Goal: Transaction & Acquisition: Obtain resource

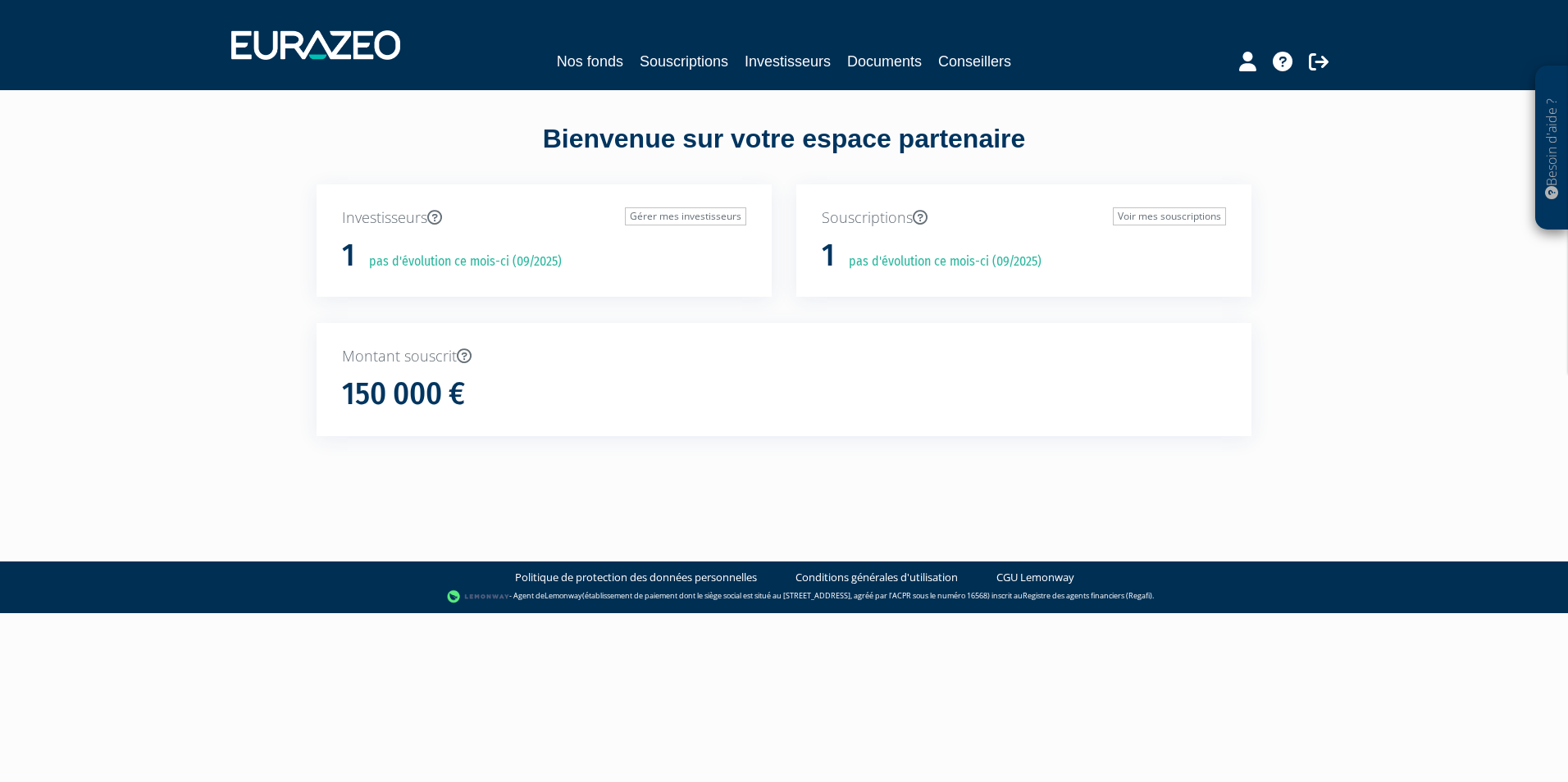
click at [454, 388] on h1 "150 000 €" at bounding box center [403, 394] width 123 height 35
click at [1159, 215] on link "Voir mes souscriptions" at bounding box center [1169, 216] width 113 height 18
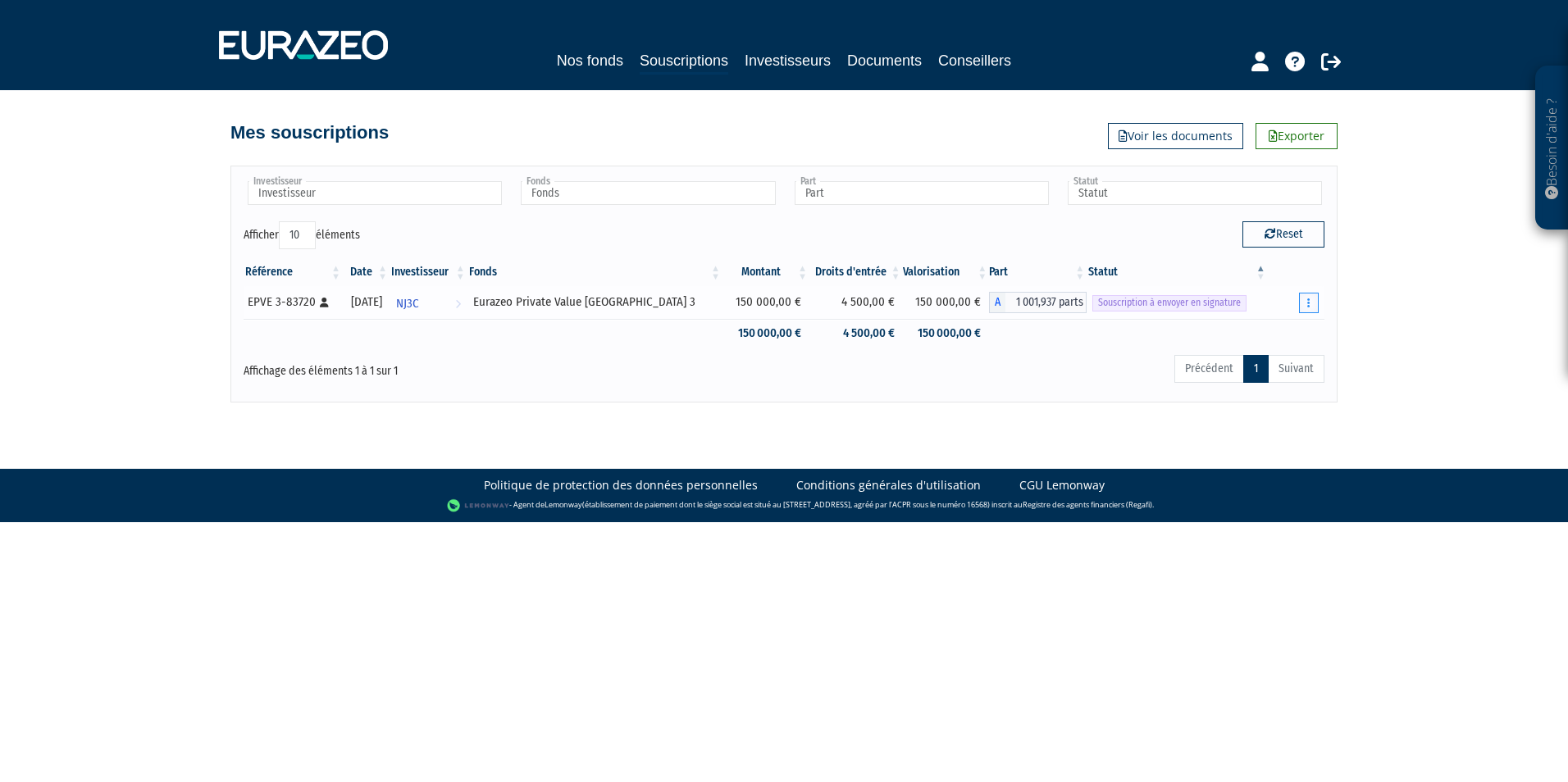
click at [1309, 297] on icon "button" at bounding box center [1308, 303] width 3 height 10
click at [1295, 335] on link "Envoyer à signer" at bounding box center [1267, 332] width 94 height 27
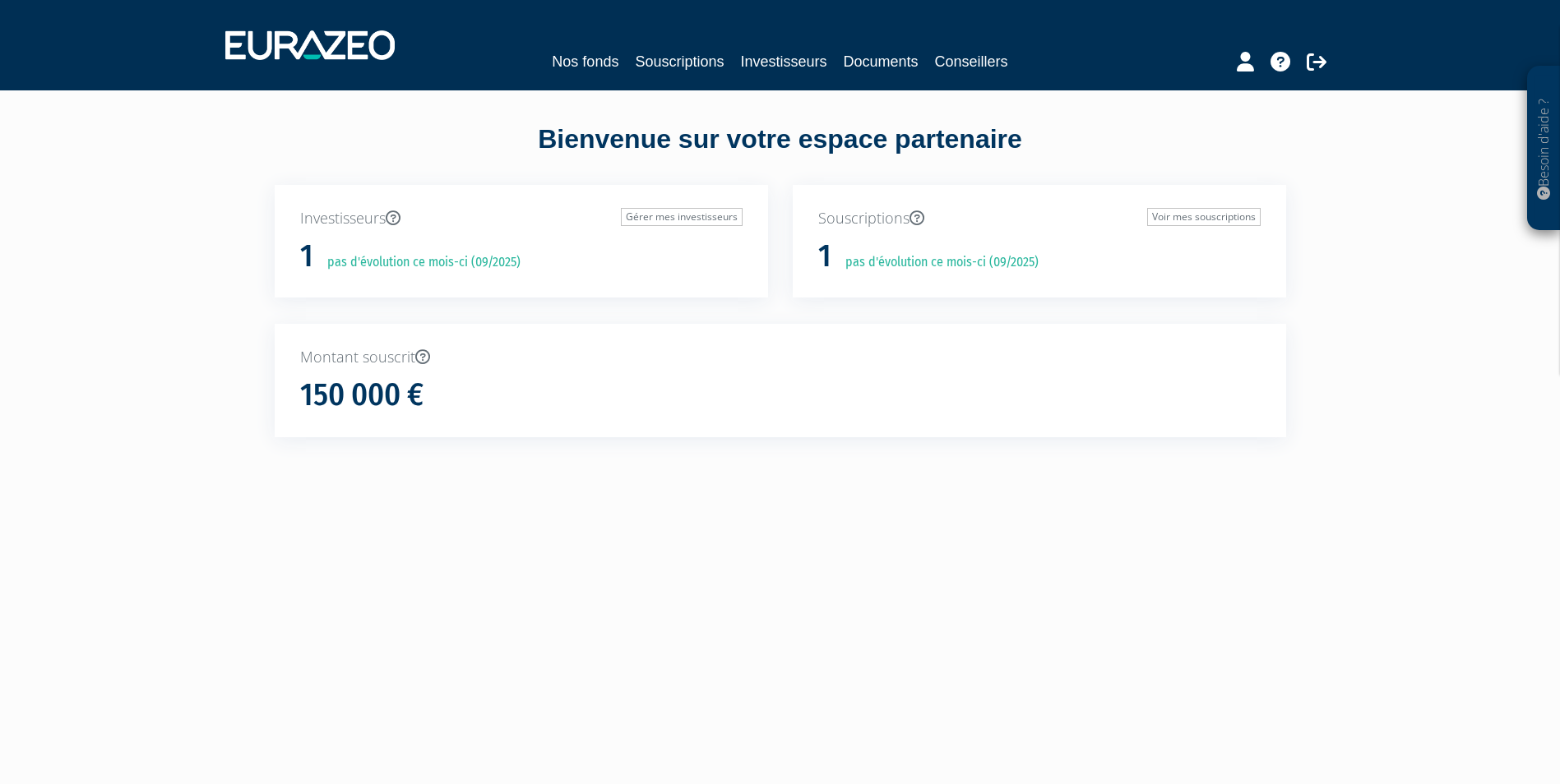
click at [375, 389] on h1 "150 000 €" at bounding box center [362, 395] width 123 height 35
click at [868, 251] on div "1 pas d'évolution ce mois-ci (09/2025)" at bounding box center [1039, 256] width 443 height 35
click at [859, 259] on p "pas d'évolution ce mois-ci (09/2025)" at bounding box center [936, 262] width 204 height 19
click at [1243, 210] on link "Voir mes souscriptions" at bounding box center [1203, 216] width 113 height 18
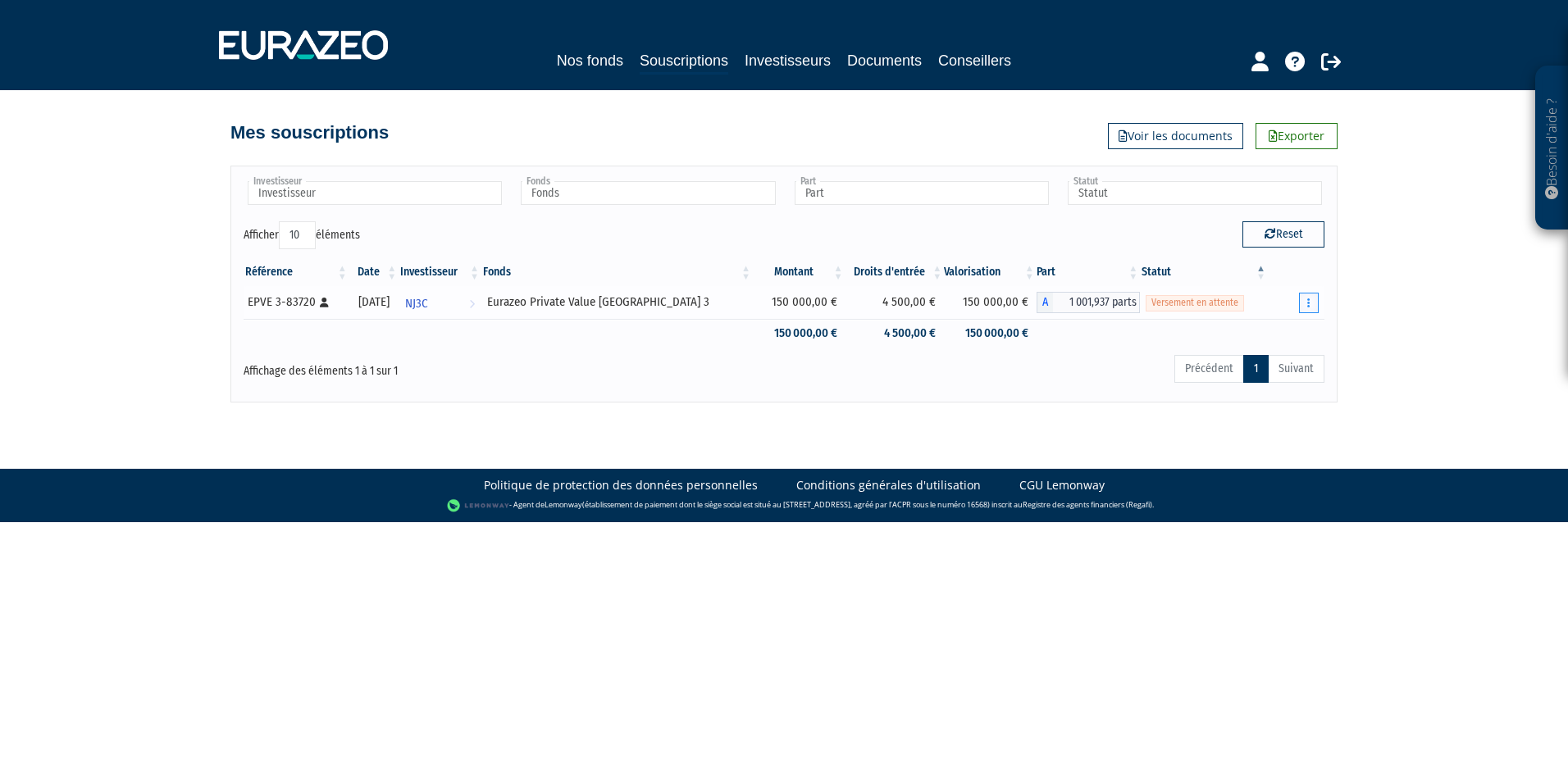
click at [1314, 305] on button "button" at bounding box center [1309, 303] width 20 height 21
click at [1256, 329] on link "Documents" at bounding box center [1252, 332] width 122 height 27
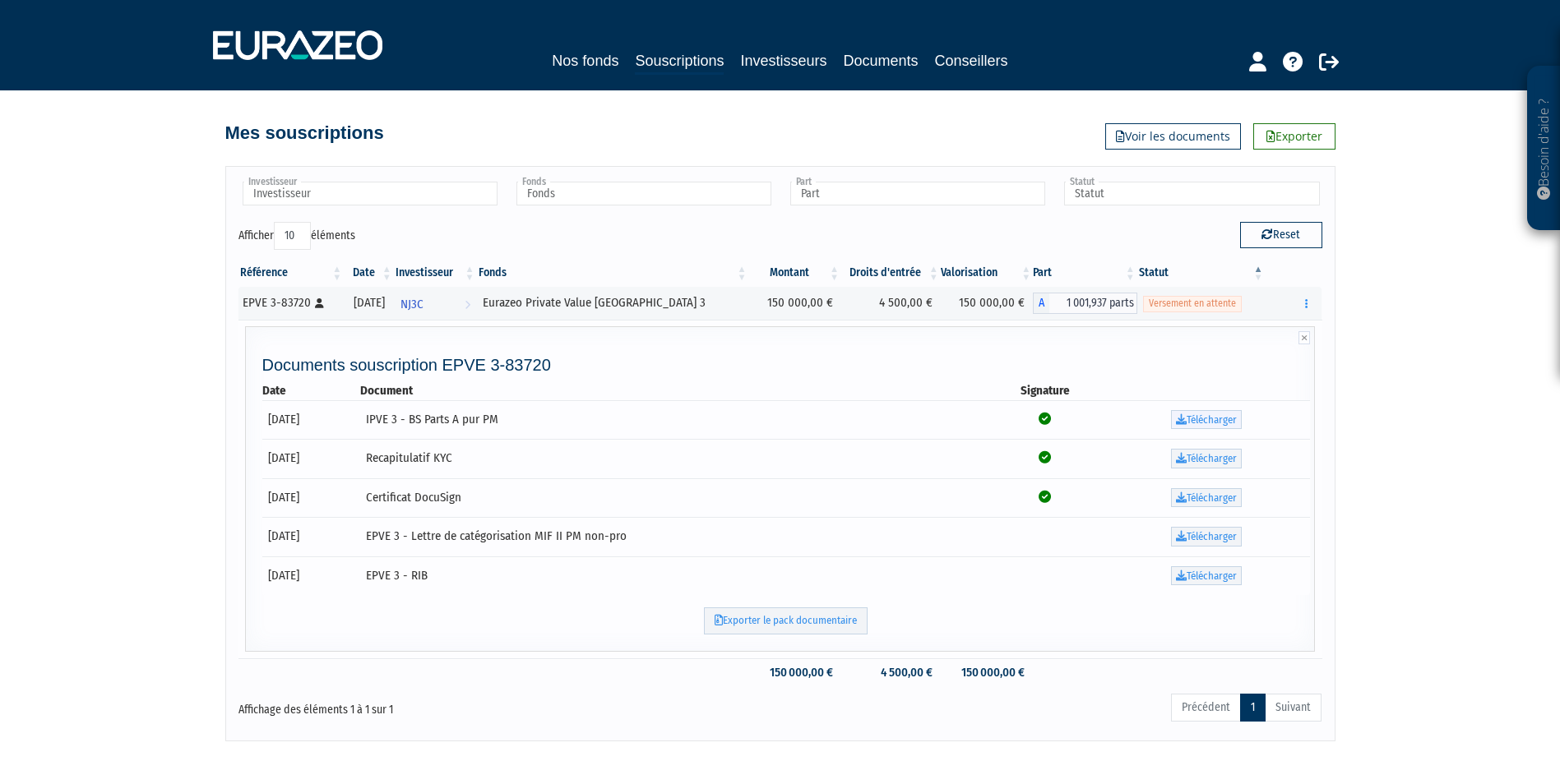
click at [1239, 418] on link "Télécharger" at bounding box center [1206, 420] width 70 height 20
click at [1217, 461] on link "Télécharger" at bounding box center [1206, 458] width 70 height 20
click at [1203, 500] on link "Télécharger" at bounding box center [1206, 498] width 70 height 20
click at [1216, 536] on link "Télécharger" at bounding box center [1206, 536] width 70 height 20
